Goal: Task Accomplishment & Management: Manage account settings

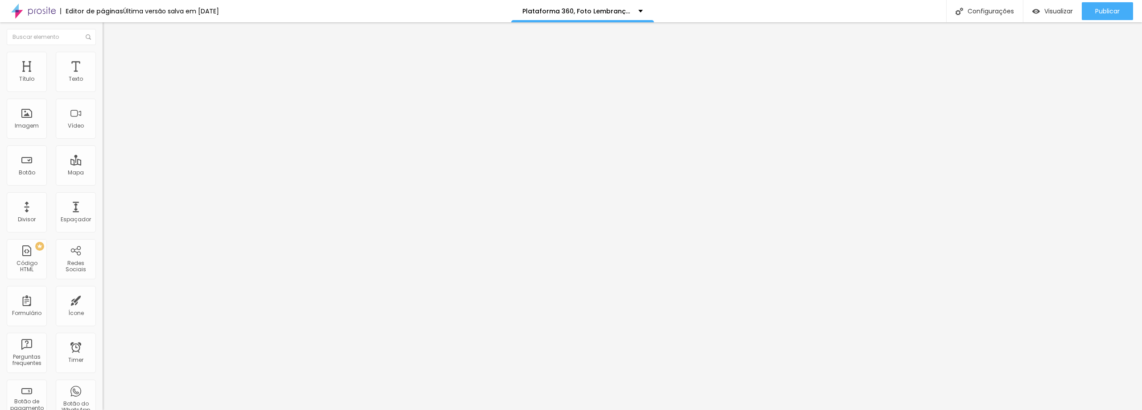
click at [103, 184] on input "https://api.whatsapp.com/send?phone=5585999691245&text=QUERO+AGORA+Plataforma+3…" at bounding box center [156, 179] width 107 height 9
drag, startPoint x: 19, startPoint y: 186, endPoint x: 0, endPoint y: 187, distance: 19.3
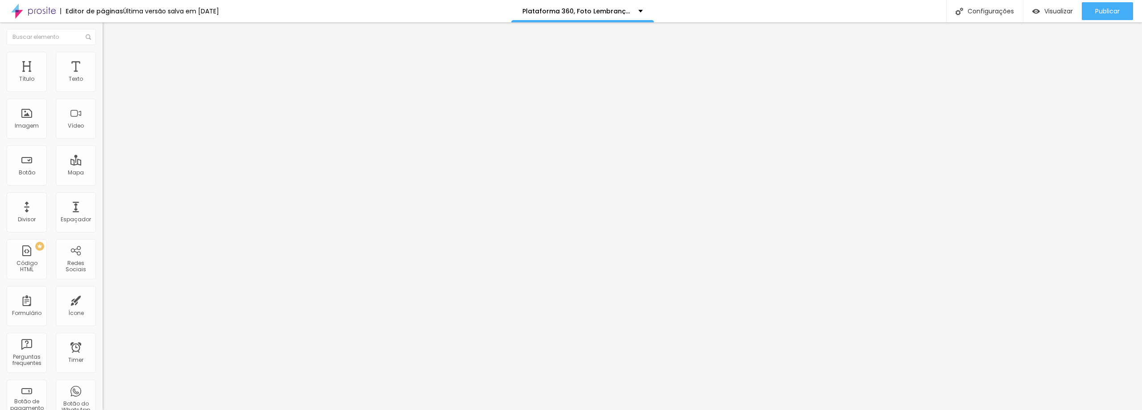
click at [103, 187] on div "Texto QUERO RESERVAR AGORA!!! Alinhamento Tamanho Normal Pequeno Normal Grande …" at bounding box center [154, 137] width 103 height 135
click at [103, 199] on div "Abrir em uma nova aba" at bounding box center [154, 200] width 103 height 10
click at [103, 182] on input "https://api.whatsapp.com/send?phone=5585999691245&text=QUERO+AGORA+Plataforma+3…" at bounding box center [156, 179] width 107 height 9
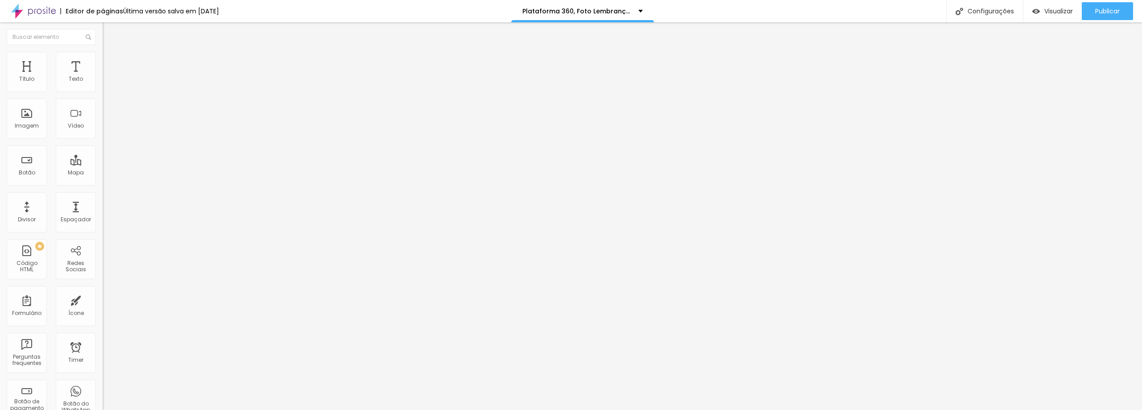
drag, startPoint x: 66, startPoint y: 186, endPoint x: 23, endPoint y: 185, distance: 42.8
click at [103, 184] on input "https://api.whatsapp.com/send?phone=5585999691245&text=QUERO+AGORA+Plataforma+3…" at bounding box center [156, 179] width 107 height 9
paste input "4242544"
type input "https://api.whatsapp.com/send?phone=5585994242544&text=QUERO+AGORA+Plataforma+3…"
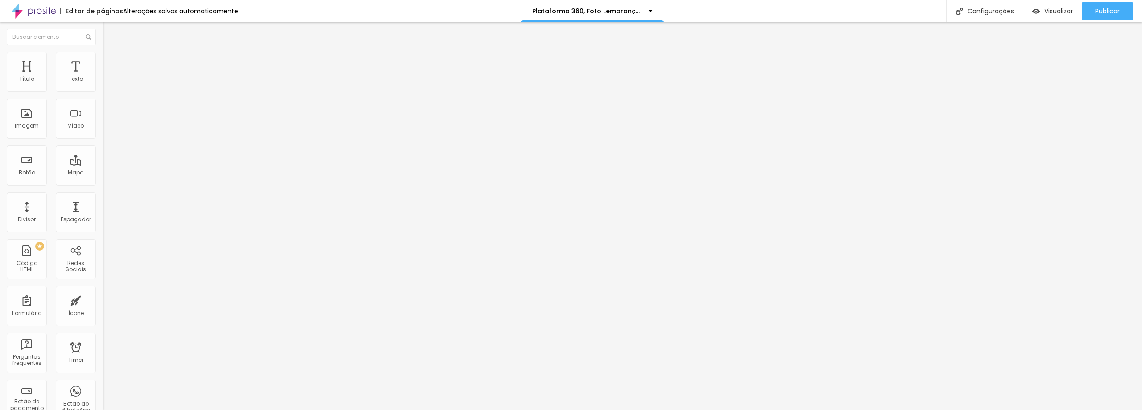
click at [103, 184] on input "https://api.whatsapp.com/send?phone=5585999691245&text=Conferir+data+Plataforma…" at bounding box center [156, 179] width 107 height 9
paste input "4242544"
type input "https://api.whatsapp.com/send?phone=5585994242544&text=Conferir+data+Plataforma…"
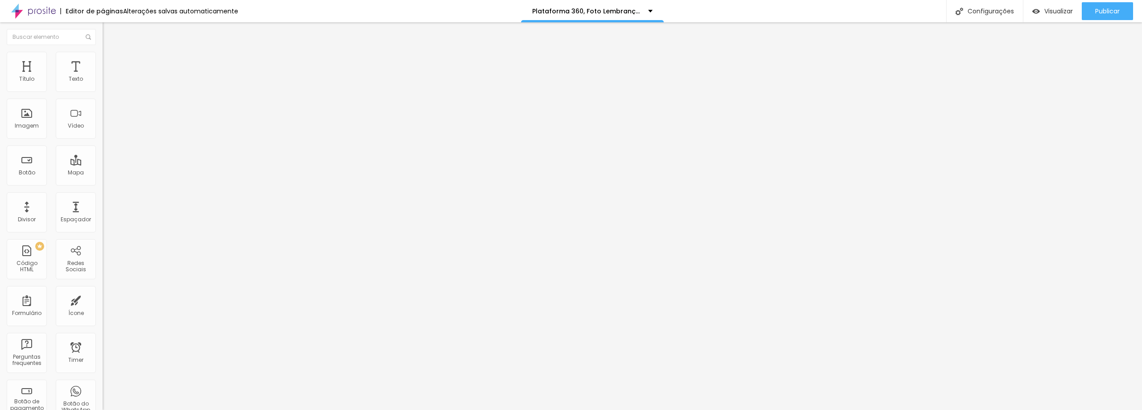
scroll to position [0, 0]
click at [103, 183] on input "https://api.whatsapp.com/send?phone=5585999691245&text=Saber+mais+sobre+a+Plata…" at bounding box center [156, 179] width 107 height 9
drag, startPoint x: 68, startPoint y: 186, endPoint x: 102, endPoint y: 185, distance: 33.9
click at [103, 185] on div "Texto Quero saber mais Alinhamento Tamanho Grande Pequeno Normal Grande Link UR…" at bounding box center [154, 137] width 103 height 135
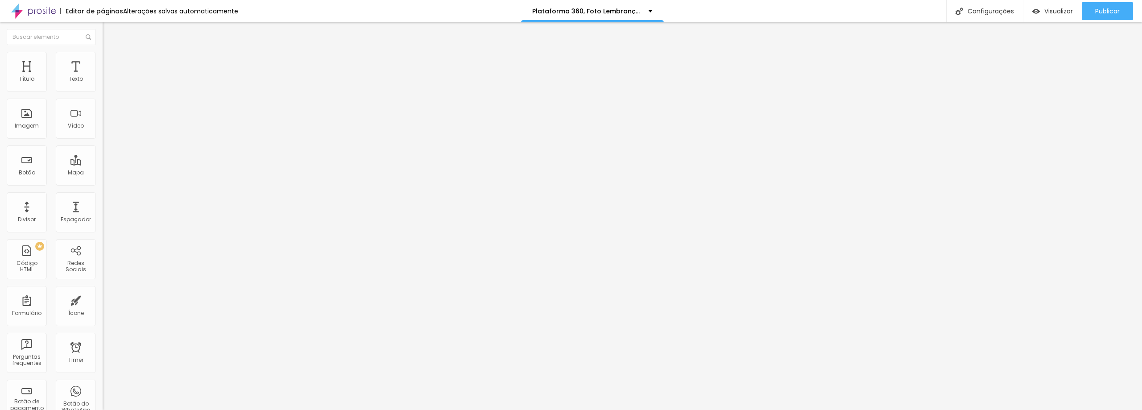
click at [103, 184] on input "https://api.whatsapp.com/send?phone=5585999691245&text=Saber+mais+sobre+a+Plata…" at bounding box center [156, 179] width 107 height 9
paste input "4242544"
type input "https://api.whatsapp.com/send?phone=5585994242544&text=Saber+mais+sobre+a+Plata…"
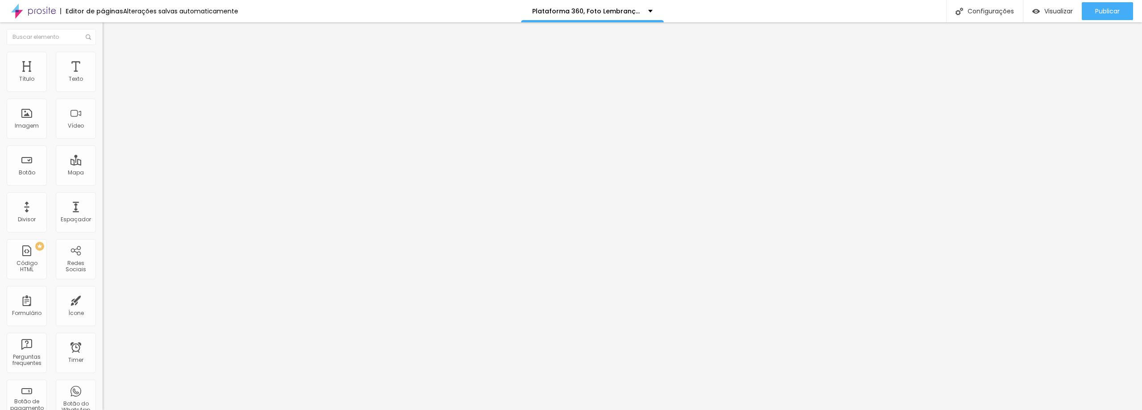
click at [103, 184] on input "https://api.whatsapp.com/send?phone=5585999691245&text=Dúvidas+sobre+Álbuns.&ut…" at bounding box center [156, 179] width 107 height 9
paste input "4242544"
type input "https://api.whatsapp.com/send?phone=5585994242544&text=Dúvidas+sobre+Álbuns.&ut…"
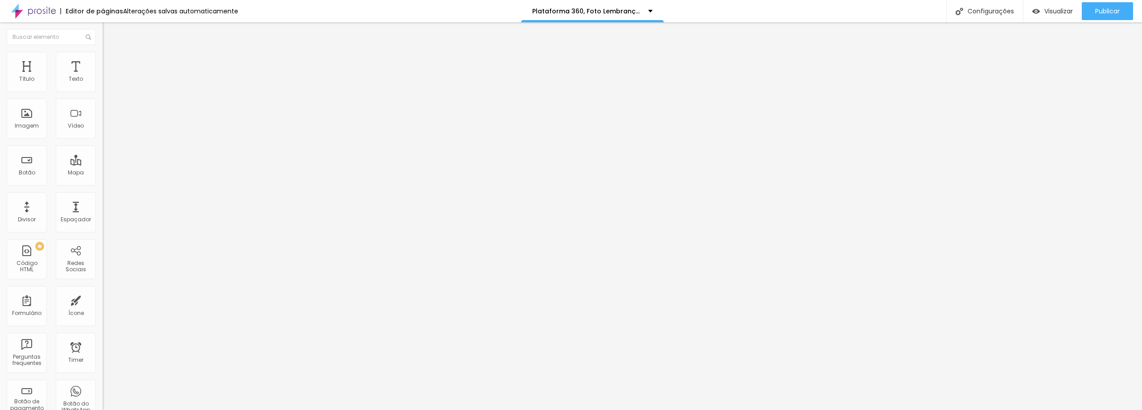
drag, startPoint x: 64, startPoint y: 200, endPoint x: 94, endPoint y: 199, distance: 29.5
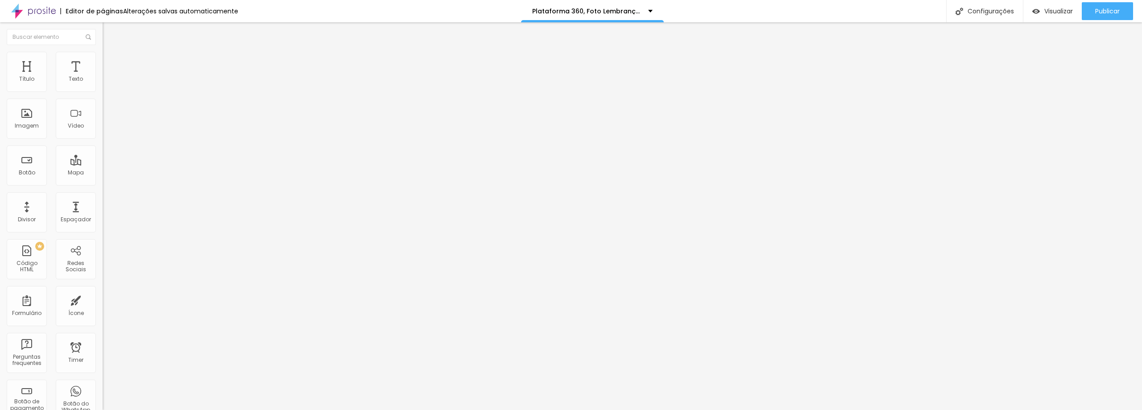
drag, startPoint x: 80, startPoint y: 199, endPoint x: 45, endPoint y: 201, distance: 34.9
paste input "4242544"
type input "https://api.whatsapp.com/send?phone=5585994242544&text=Dúvidas+sobre+Álbuns.&ut…"
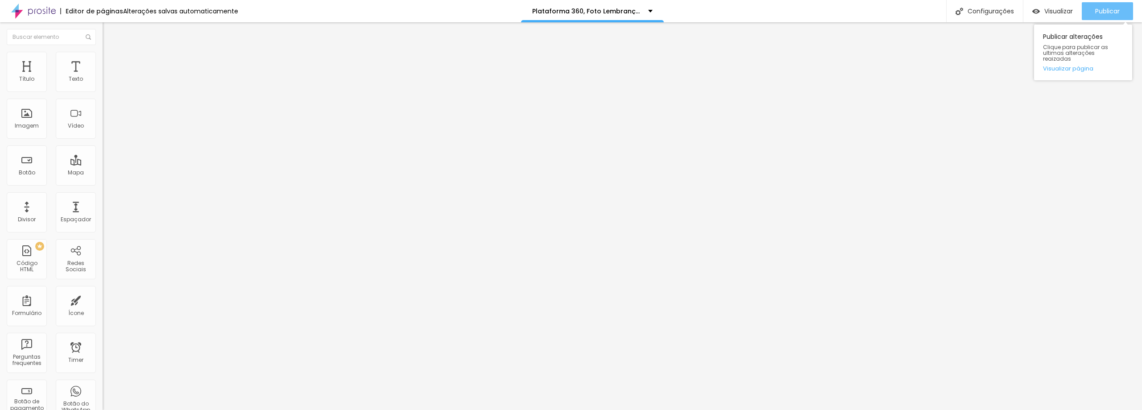
click at [1118, 8] on span "Publicar" at bounding box center [1108, 11] width 25 height 7
click at [1055, 10] on span "Visualizar" at bounding box center [1051, 11] width 29 height 7
drag, startPoint x: 45, startPoint y: 186, endPoint x: 89, endPoint y: 183, distance: 43.8
click at [103, 183] on input "https://api.whatsapp.com/send?phone=5585999691245&text=Ol%C3%A1!%20Quero%20vcs%…" at bounding box center [156, 179] width 107 height 9
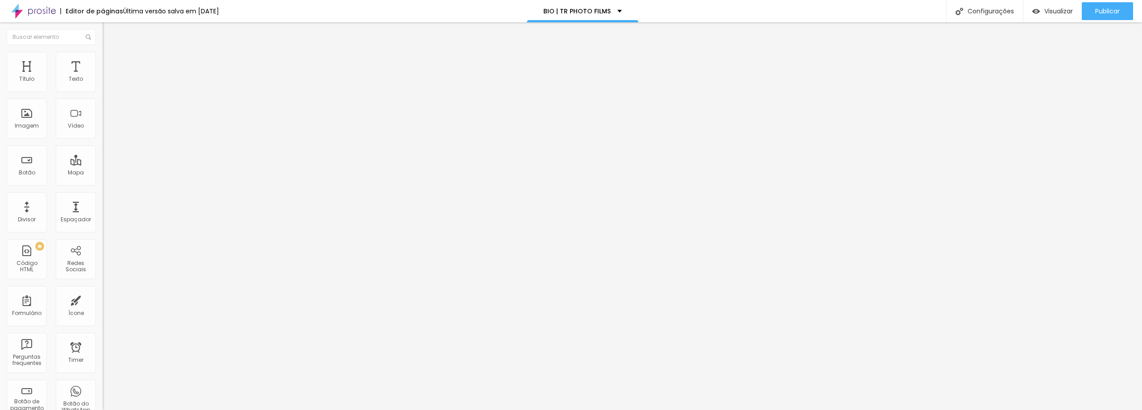
click at [103, 184] on input "https://api.whatsapp.com/send?phone=5585999691245&text=Ol%C3%A1!%20Quero%20vcs%…" at bounding box center [156, 179] width 107 height 9
drag, startPoint x: 41, startPoint y: 186, endPoint x: 76, endPoint y: 186, distance: 34.8
click at [103, 184] on input "https://api.whatsapp.com/send?phone=5585999691245&text=Ol%C3%A1!%20Quero%20vcs%…" at bounding box center [156, 179] width 107 height 9
paste input "4242544"
type input "https://api.whatsapp.com/send?phone=5585994242544&text=Ol%C3%A1!%20Quero%20vcs%…"
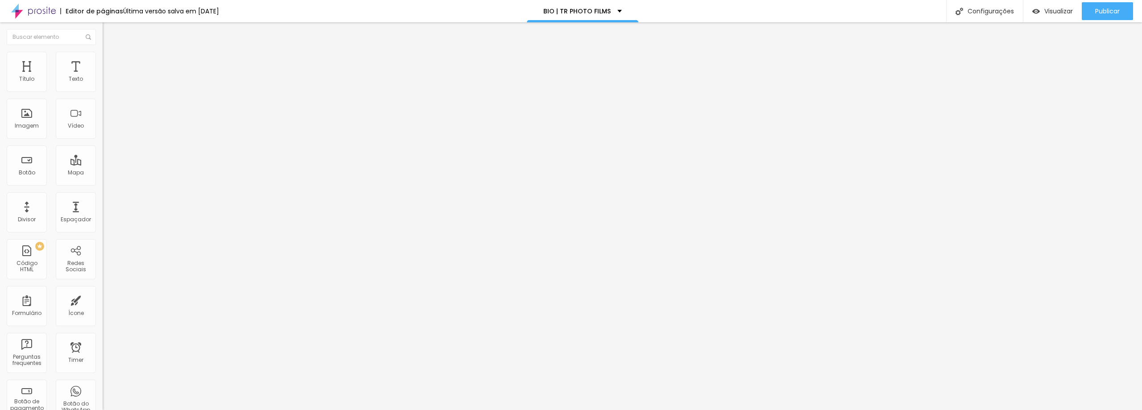
scroll to position [0, 0]
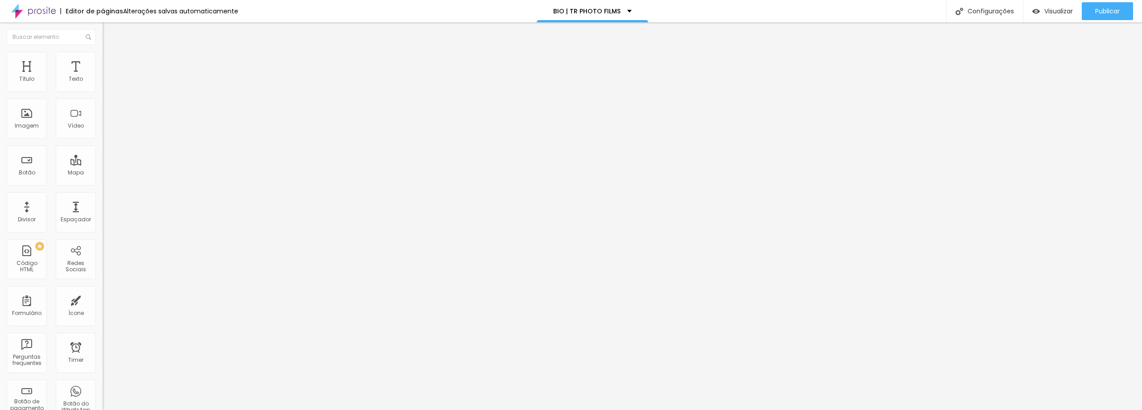
drag, startPoint x: 56, startPoint y: 219, endPoint x: 0, endPoint y: 216, distance: 55.9
drag, startPoint x: 82, startPoint y: 220, endPoint x: 87, endPoint y: 220, distance: 4.9
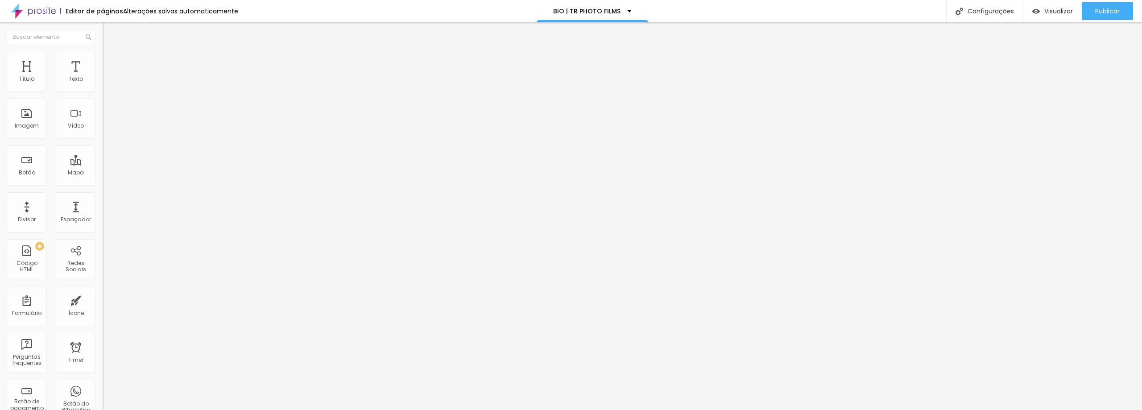
drag, startPoint x: 74, startPoint y: 219, endPoint x: 34, endPoint y: 219, distance: 39.3
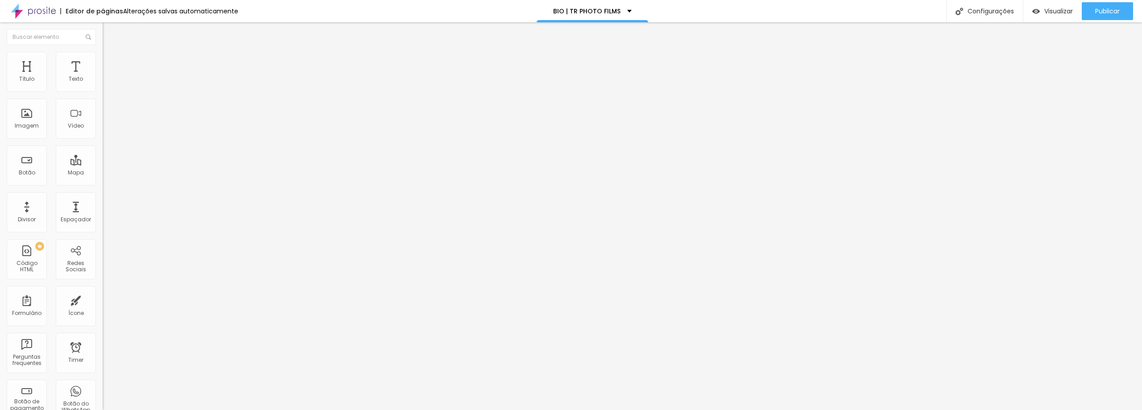
paste input "4242544"
type input "https://api.whatsapp.com/send?phone=5585994242544&text=Ol%C3%A1!%20Quero%20vcs%…"
click at [1116, 9] on span "Publicar" at bounding box center [1108, 11] width 25 height 7
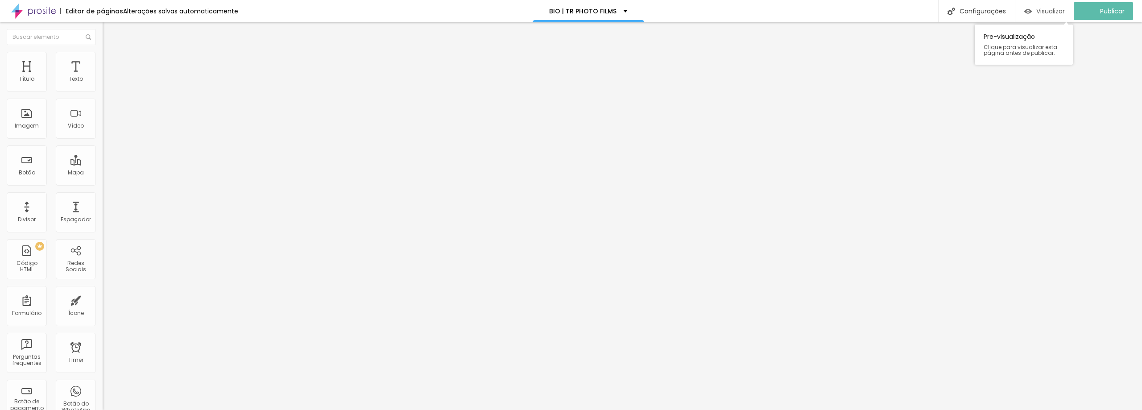
click at [1064, 8] on span "Visualizar" at bounding box center [1051, 11] width 29 height 7
click at [1113, 8] on span "Publicar" at bounding box center [1108, 11] width 25 height 7
click at [103, 184] on input "/wedding-live-stream-form" at bounding box center [156, 179] width 107 height 9
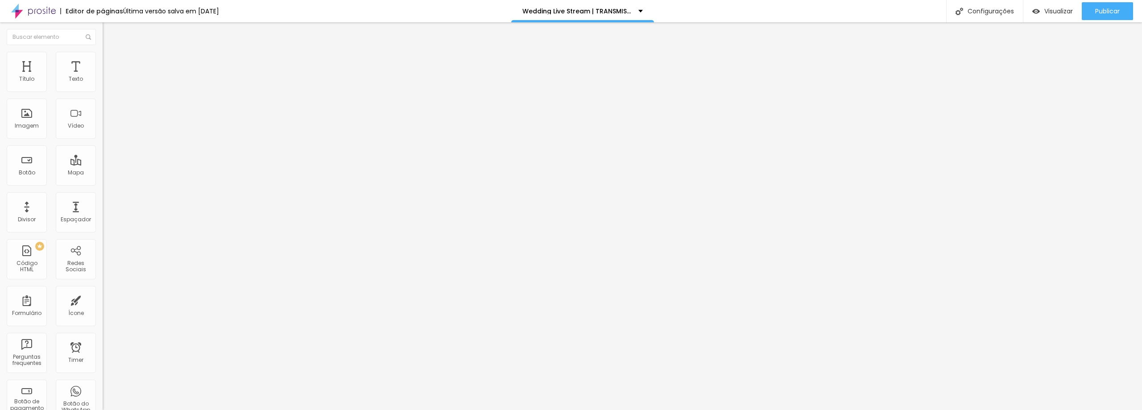
drag, startPoint x: 76, startPoint y: 180, endPoint x: 97, endPoint y: 180, distance: 20.5
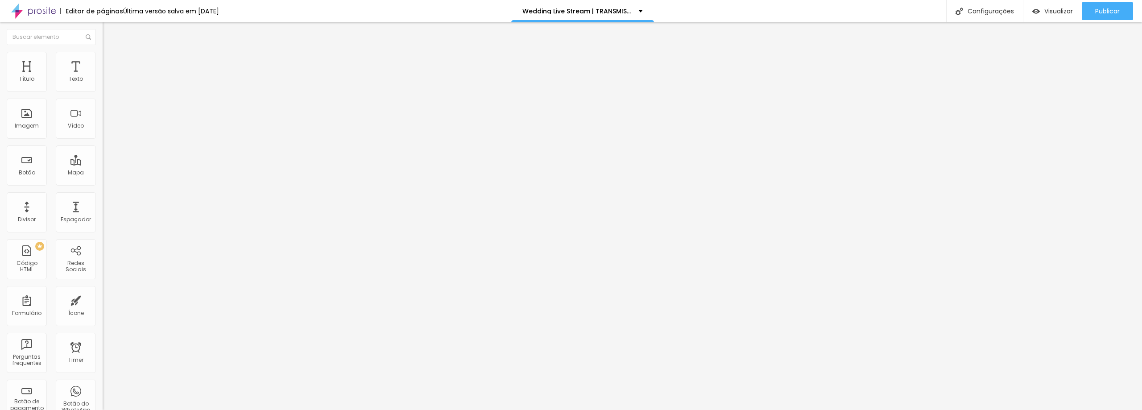
drag, startPoint x: 50, startPoint y: 182, endPoint x: 85, endPoint y: 181, distance: 34.4
paste input "4242544"
type input "[URL][DOMAIN_NAME][PHONE_NUMBER]"
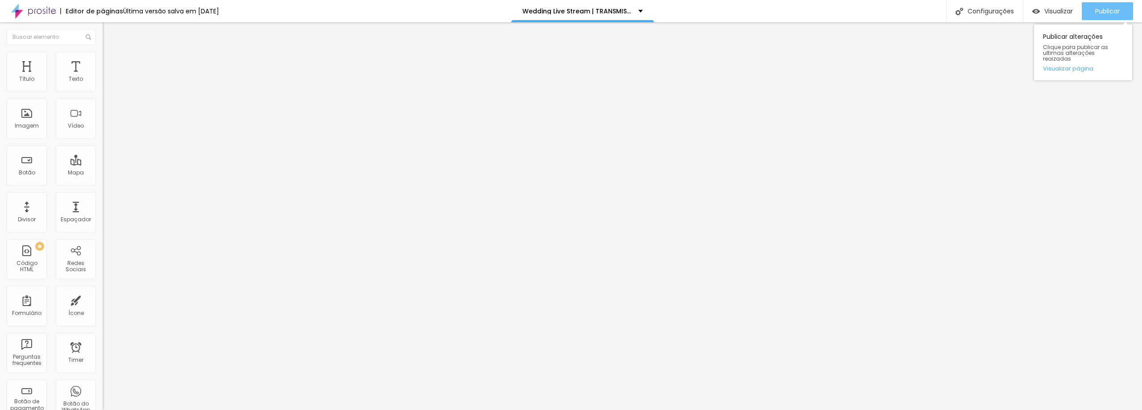
click at [1104, 8] on span "Publicar" at bounding box center [1108, 11] width 25 height 7
